Goal: Transaction & Acquisition: Purchase product/service

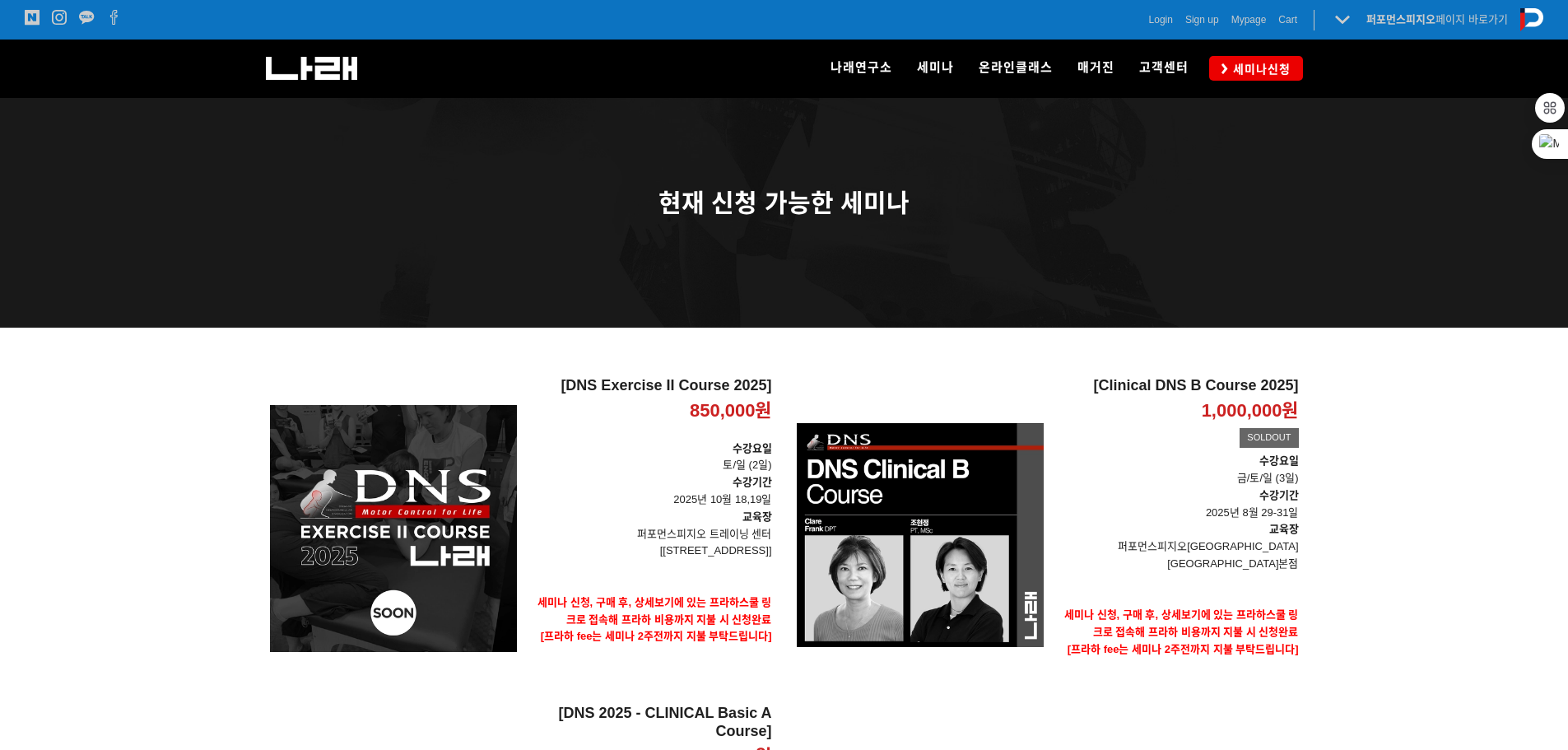
scroll to position [149, 0]
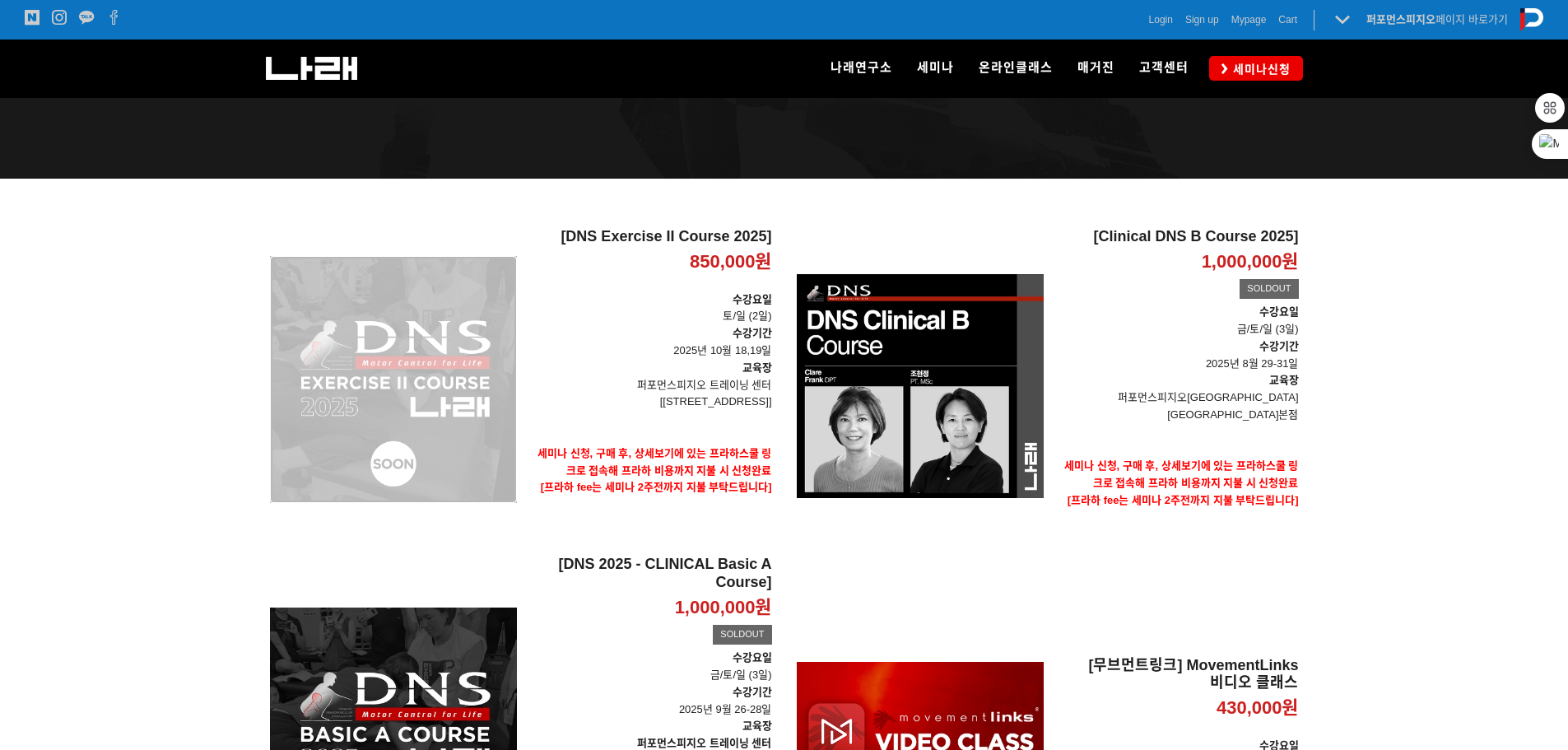
click at [471, 416] on div "[DNS Exercise II Course 2025] 850,000원 TIME SALE" at bounding box center [394, 380] width 247 height 303
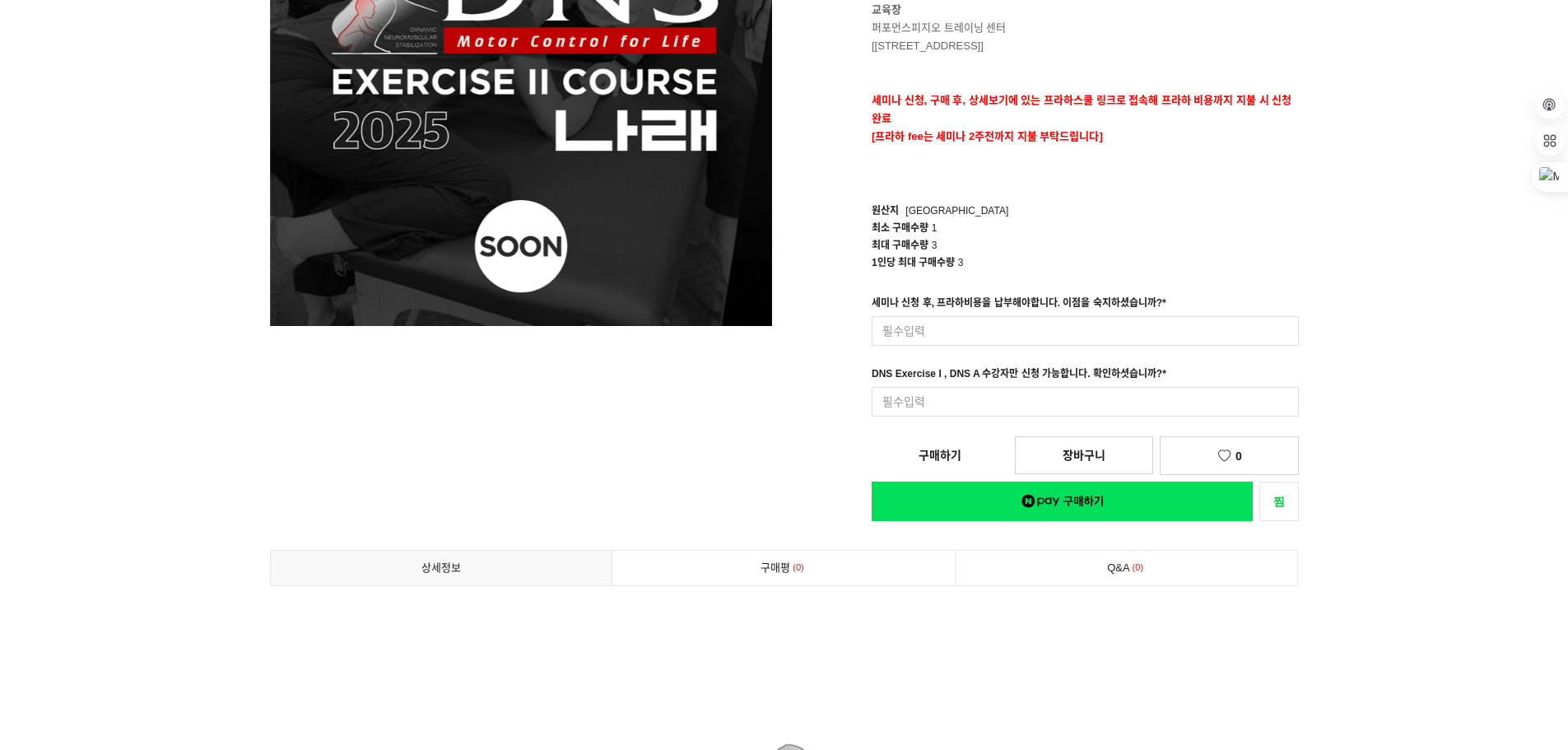
scroll to position [96, 0]
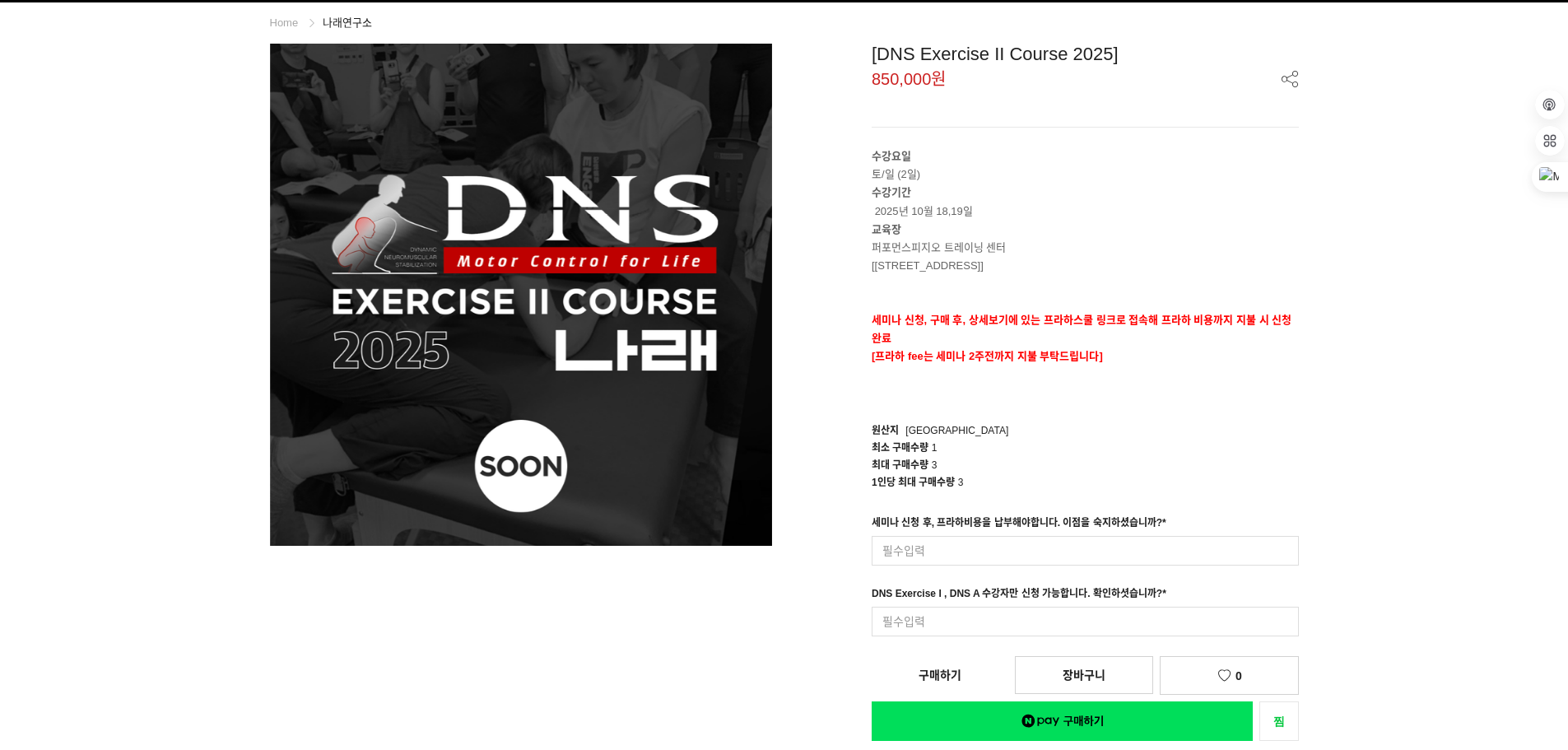
click at [1054, 529] on div "세미나 신청 후, 프라하비용을 납부해야합니다. 이점을 숙지하셨습니까? *" at bounding box center [1019, 525] width 294 height 21
click at [1053, 540] on input at bounding box center [1085, 551] width 427 height 29
type input "네"
click at [1016, 625] on input at bounding box center [1085, 621] width 427 height 29
type input "네"
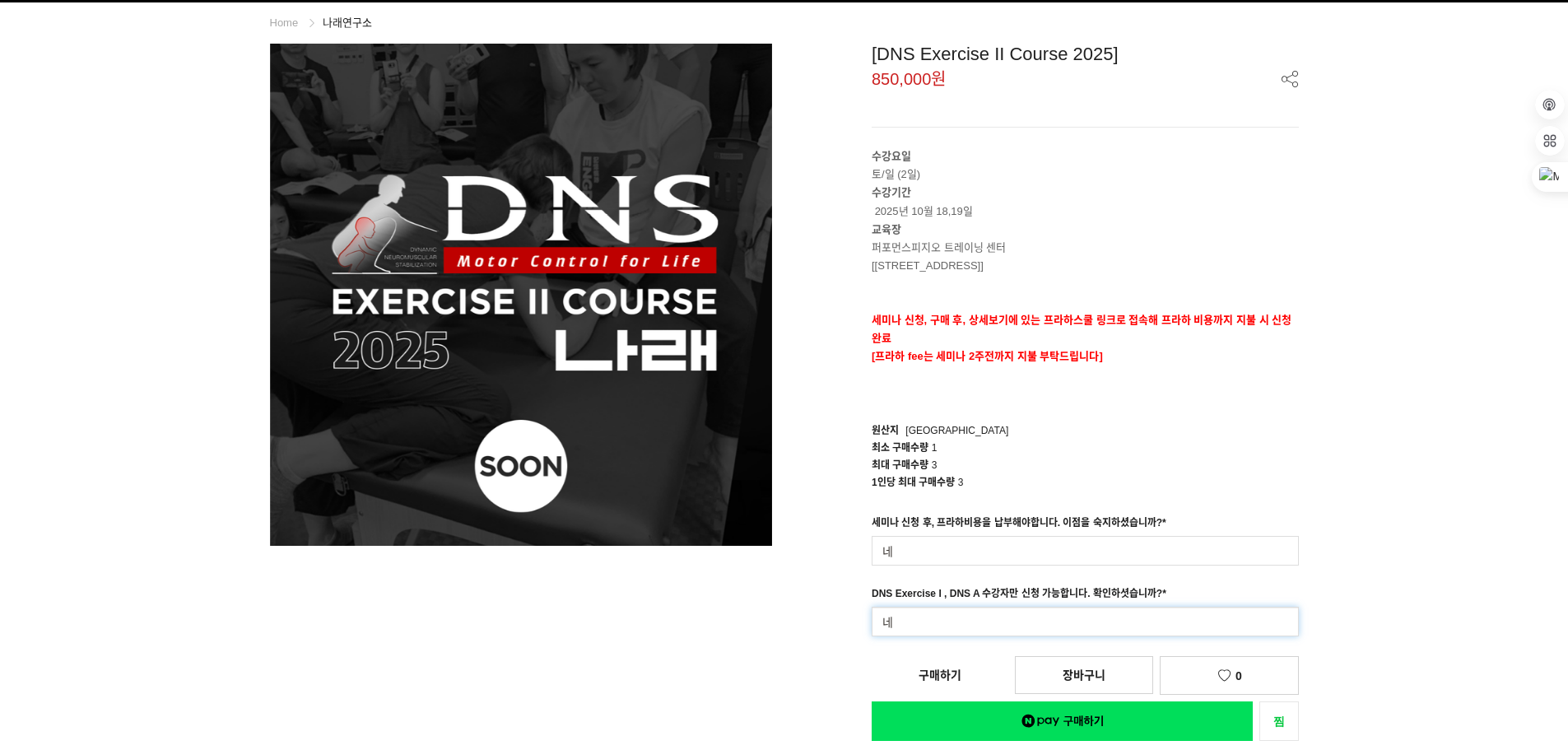
scroll to position [260, 0]
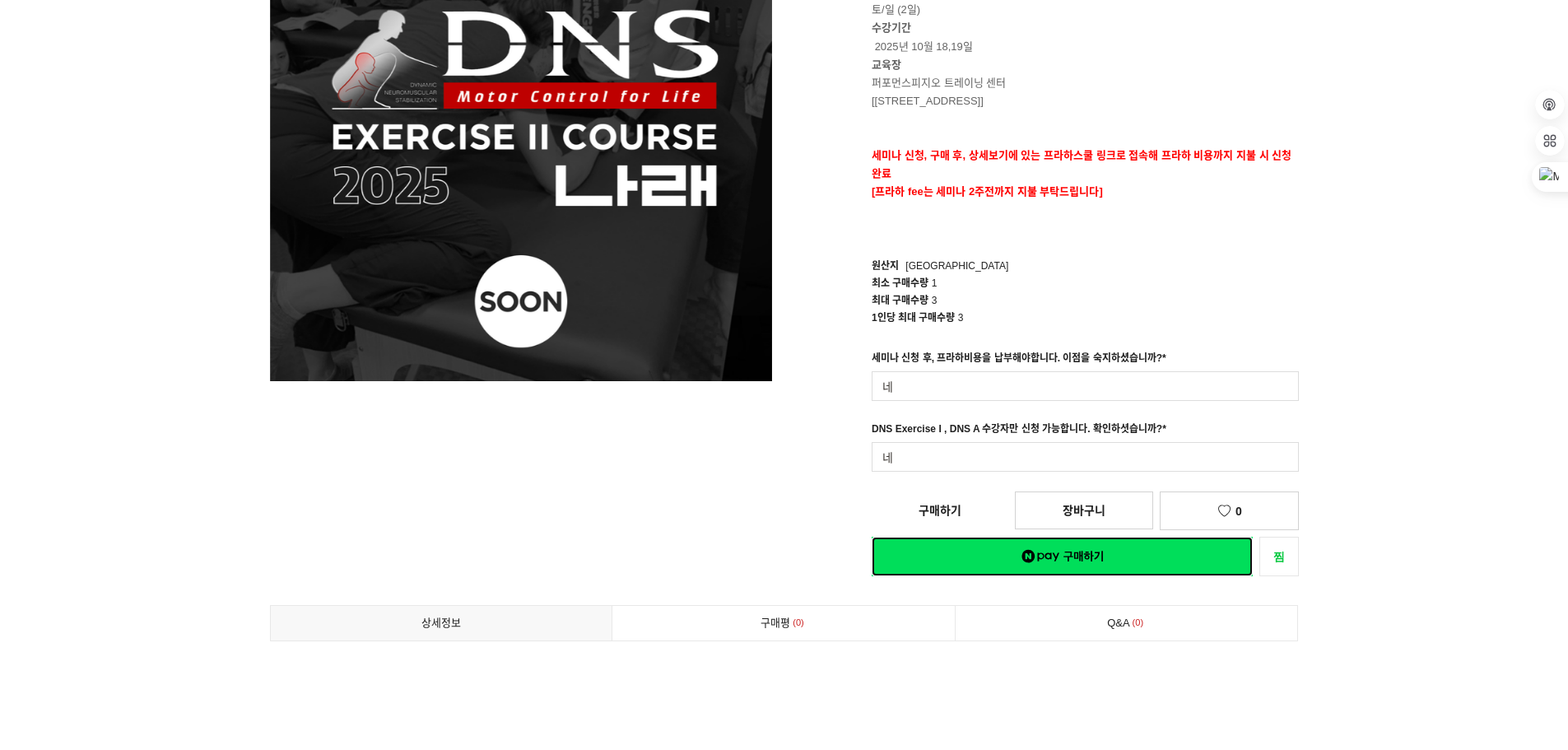
click at [1004, 543] on div "[DNS Exercise II Course 2025] 850,000원 수강요일 토/일 (2일) 수강기간 2025년 10월 18,19일 교육장 …" at bounding box center [1047, 227] width 502 height 698
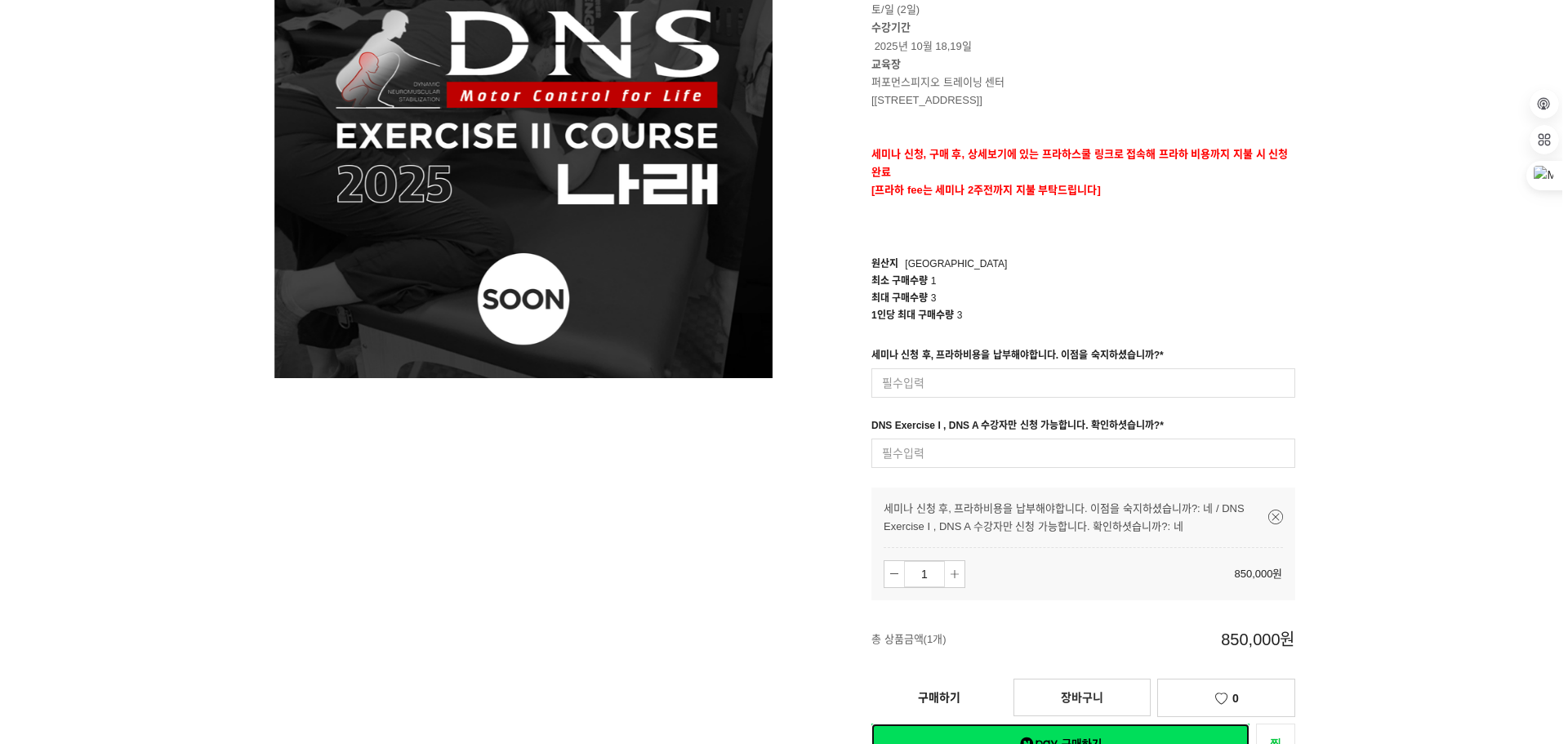
scroll to position [422, 0]
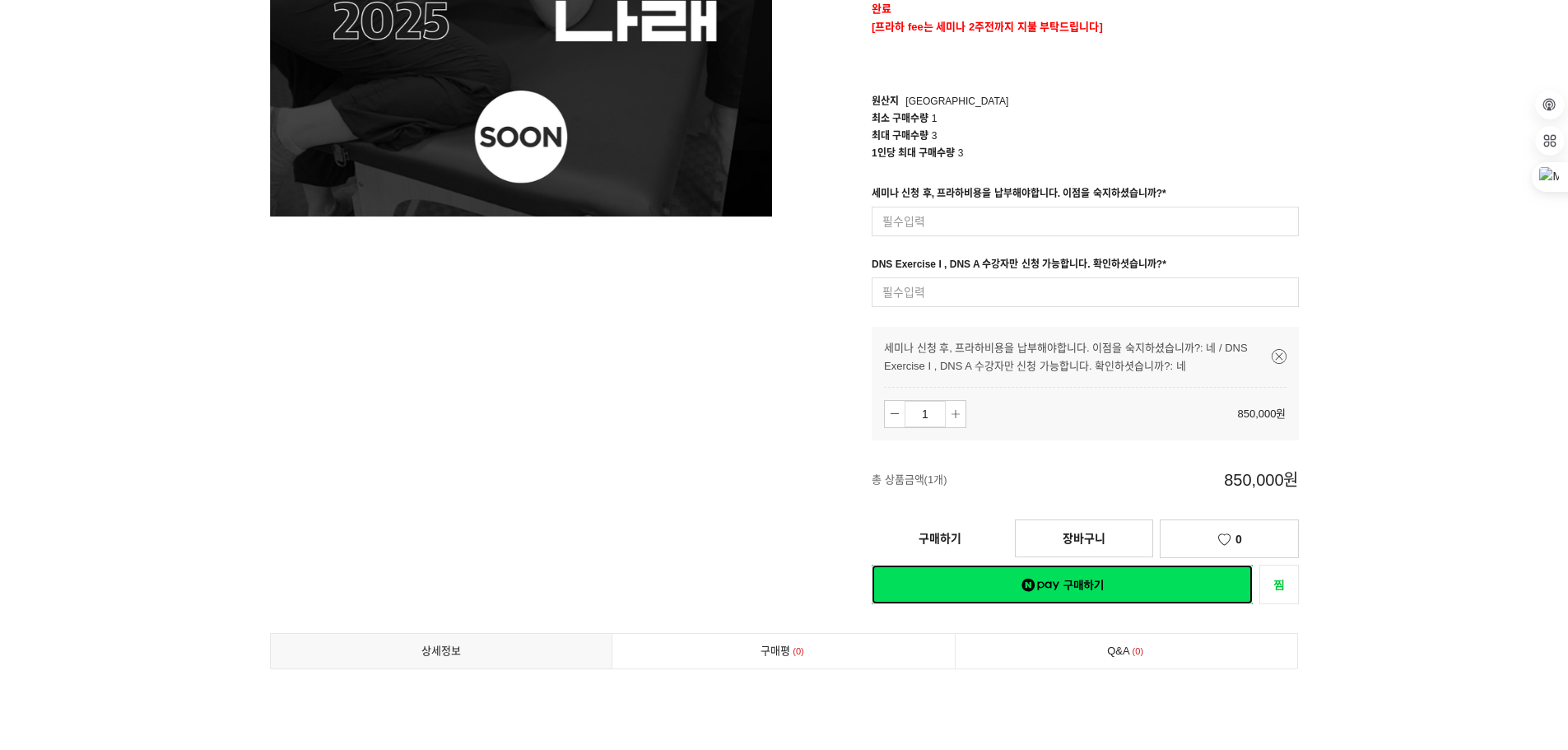
click at [1046, 582] on link "네이버페이 구매하기" at bounding box center [1062, 584] width 381 height 40
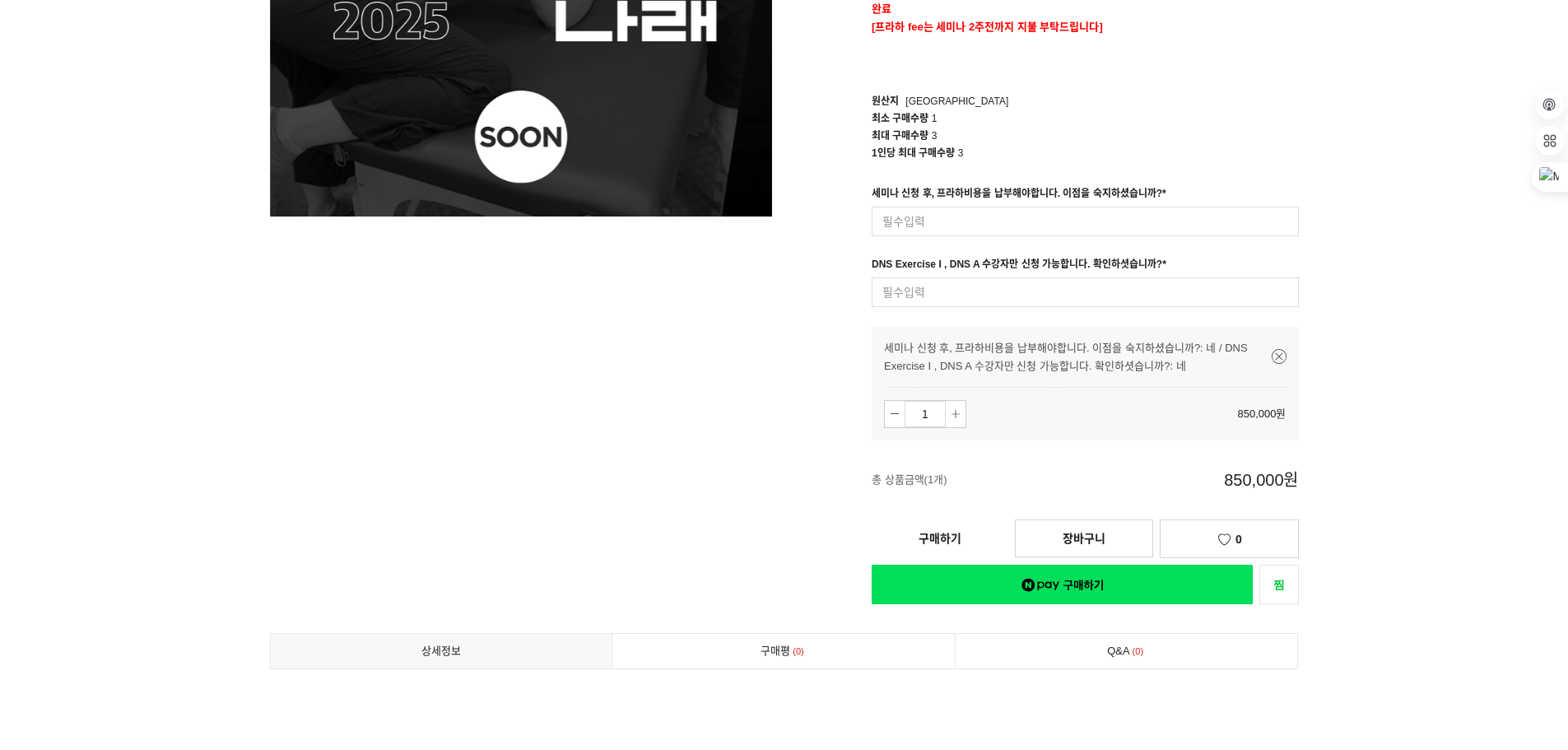
click at [951, 540] on link "구매하기" at bounding box center [940, 538] width 136 height 36
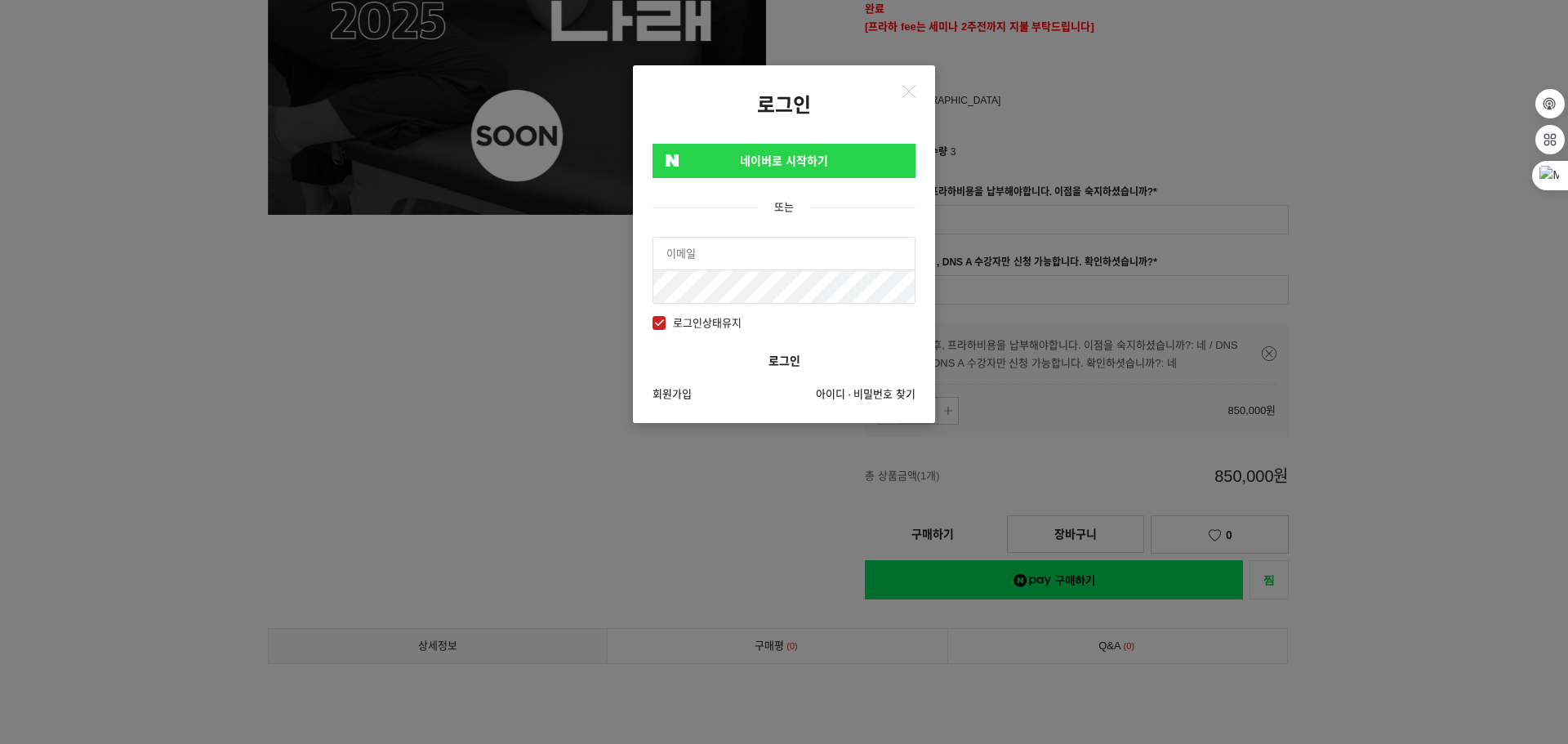
click at [777, 159] on link "네이버로 시작하기" at bounding box center [784, 160] width 263 height 34
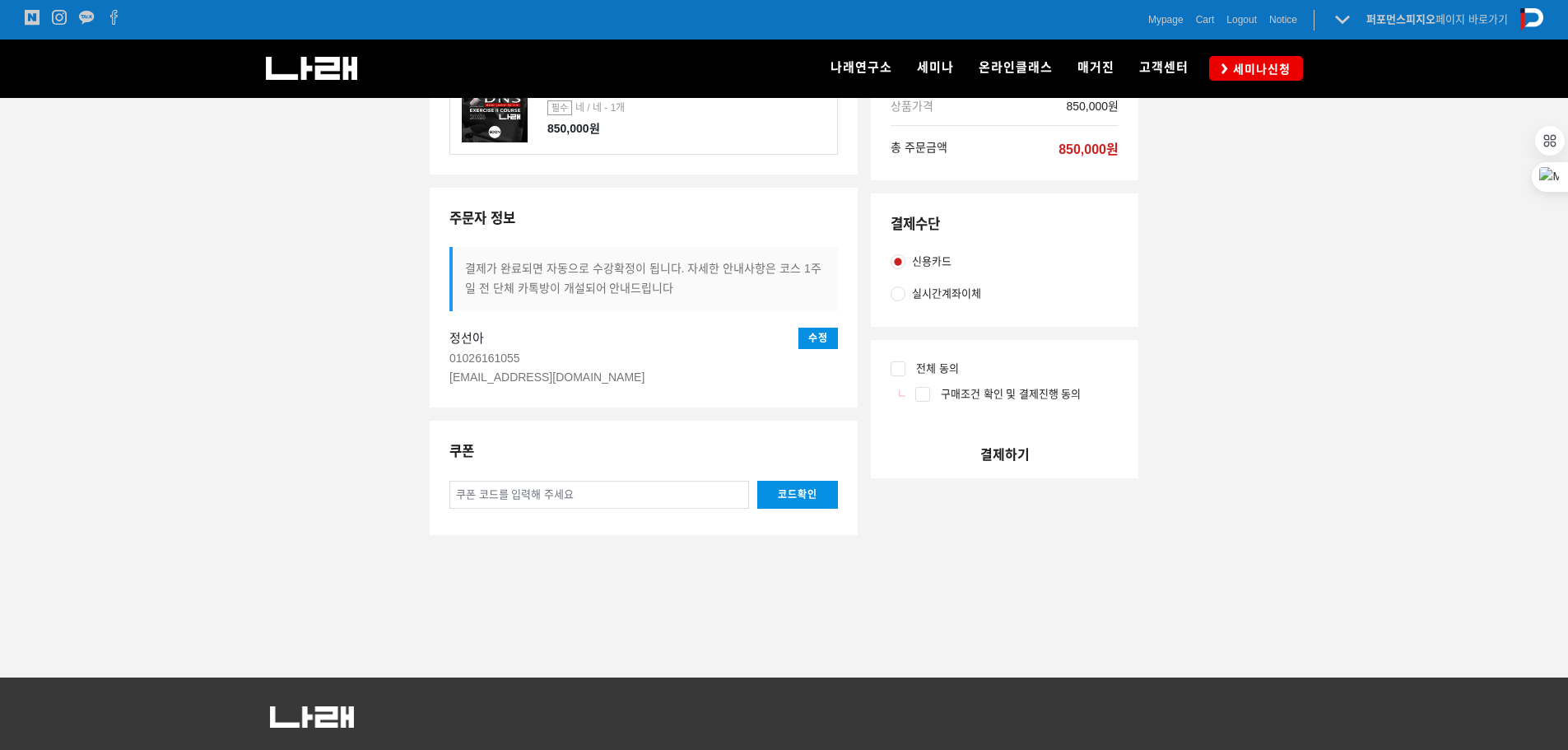
scroll to position [56, 0]
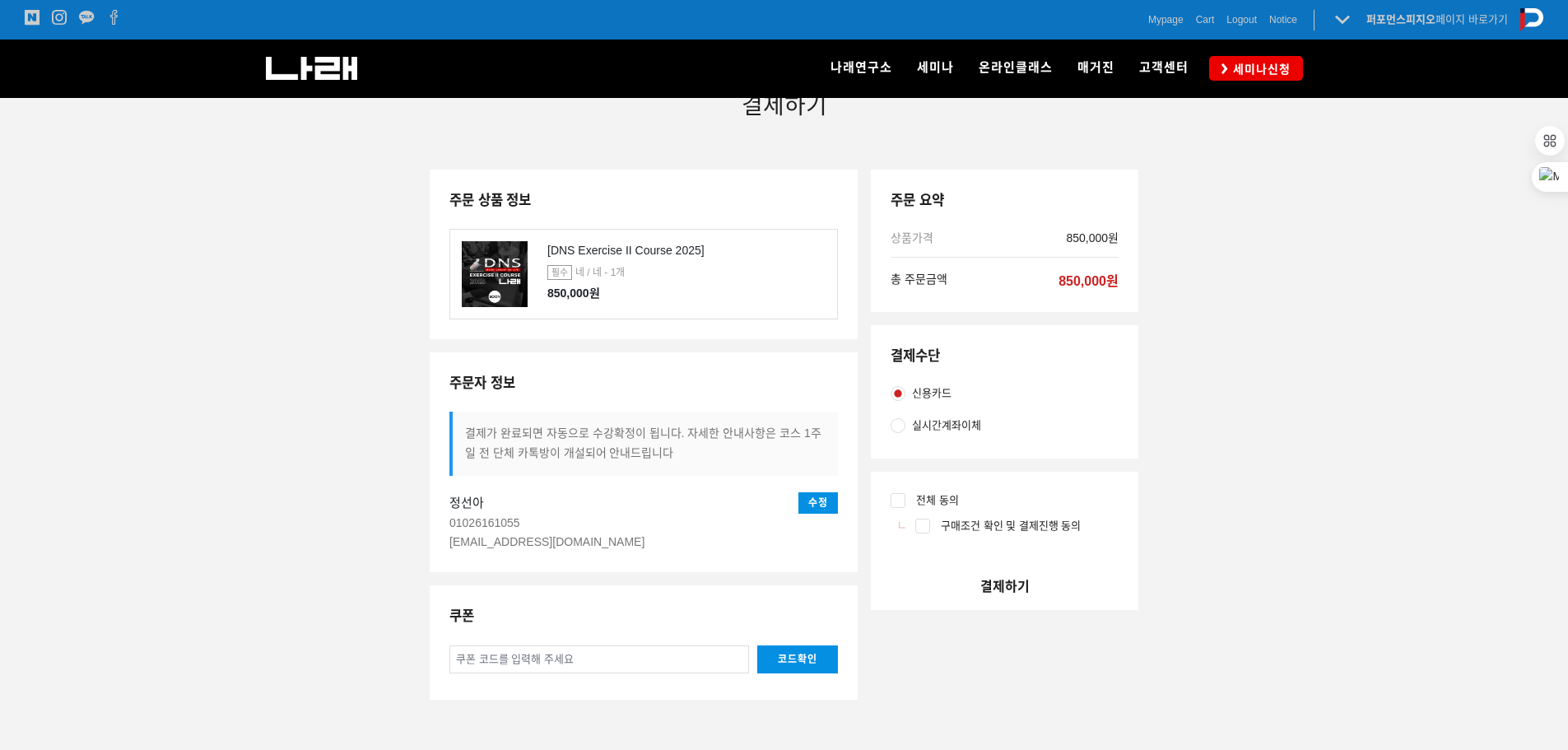
click at [903, 497] on input "전체 동의" at bounding box center [898, 501] width 15 height 15
checkbox input "true"
click at [1002, 591] on button "결제하기" at bounding box center [1004, 587] width 268 height 47
